Goal: Navigation & Orientation: Find specific page/section

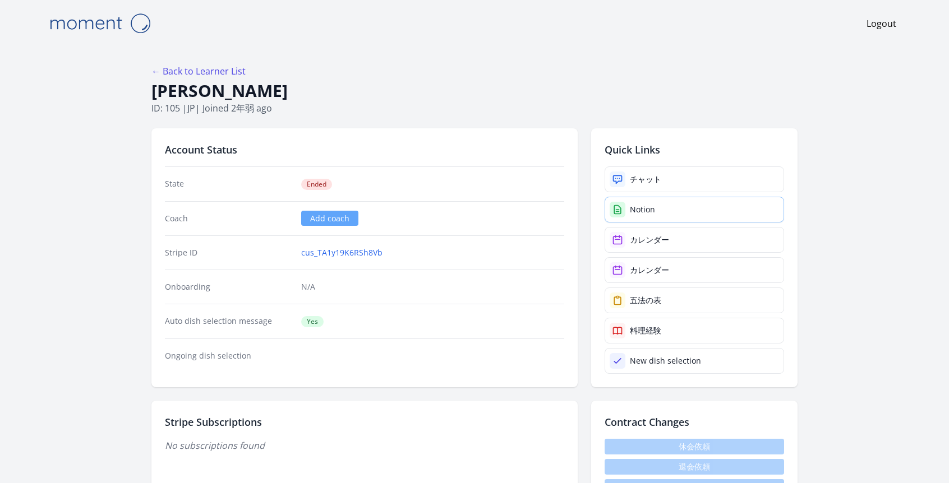
click at [637, 209] on div "Notion" at bounding box center [642, 209] width 25 height 11
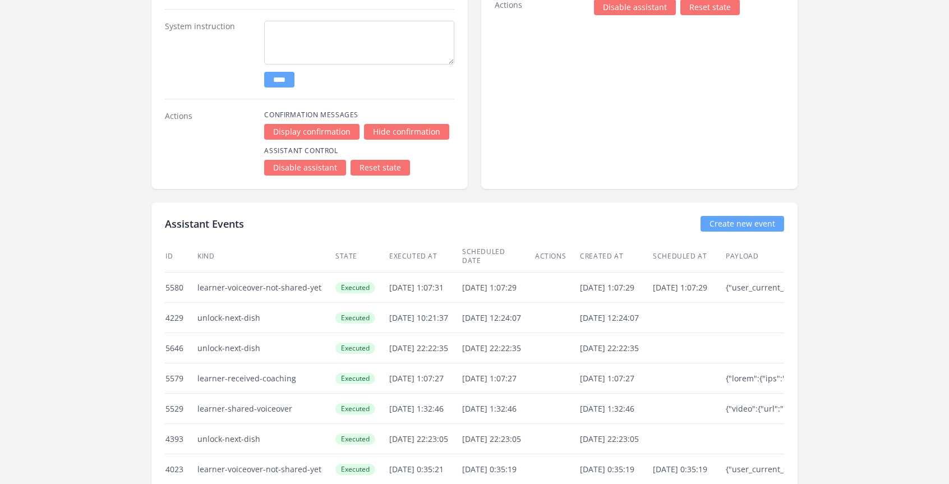
scroll to position [2491, 0]
